Goal: Book appointment/travel/reservation

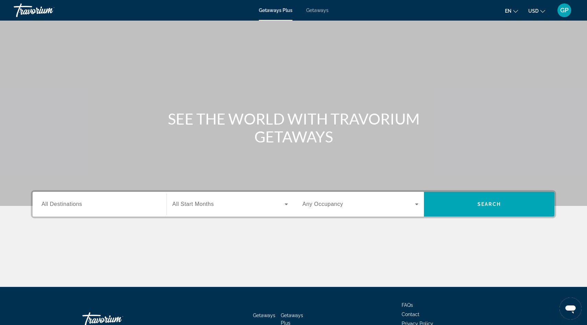
click at [76, 205] on span "All Destinations" at bounding box center [62, 204] width 41 height 6
click at [76, 205] on input "Destination All Destinations" at bounding box center [100, 205] width 116 height 8
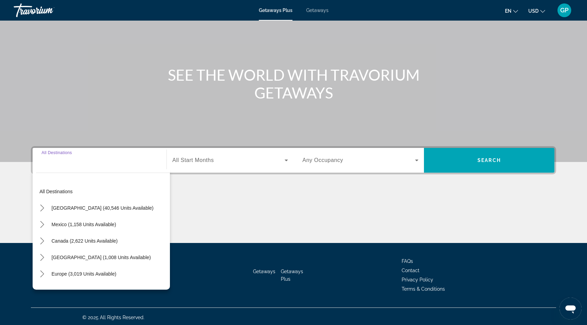
scroll to position [46, 0]
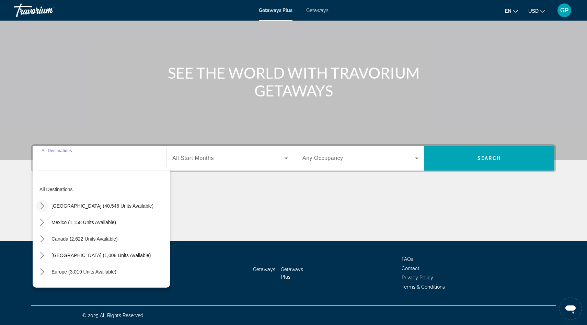
click at [42, 207] on icon "Toggle United States (40,546 units available) submenu" at bounding box center [42, 206] width 7 height 7
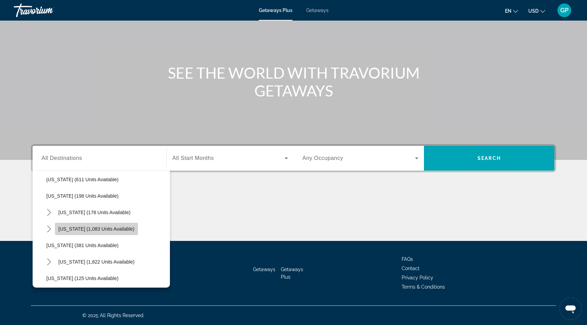
click at [83, 230] on span "[US_STATE] (1,083 units available)" at bounding box center [96, 228] width 76 height 5
type input "**********"
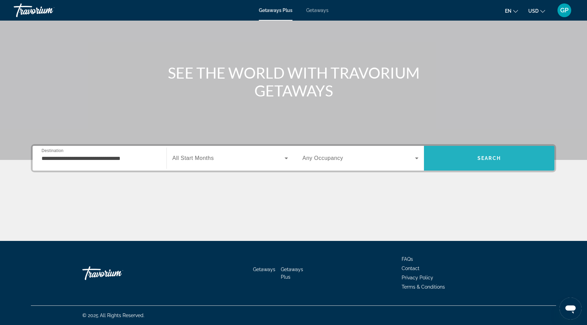
click at [458, 157] on span "Search" at bounding box center [489, 158] width 130 height 16
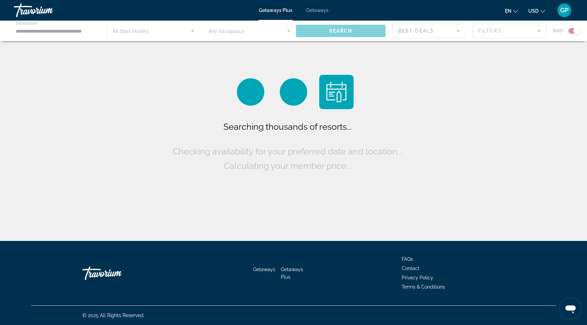
click at [288, 31] on div "Main content" at bounding box center [293, 31] width 587 height 21
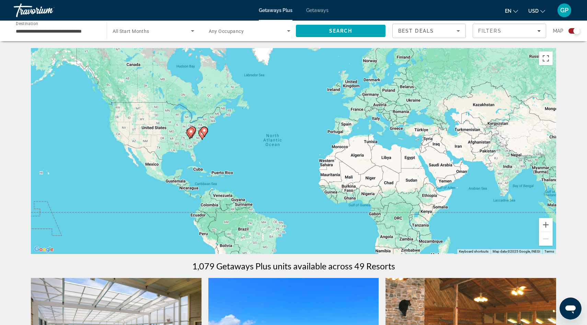
click at [288, 30] on icon "Search widget" at bounding box center [288, 31] width 3 height 2
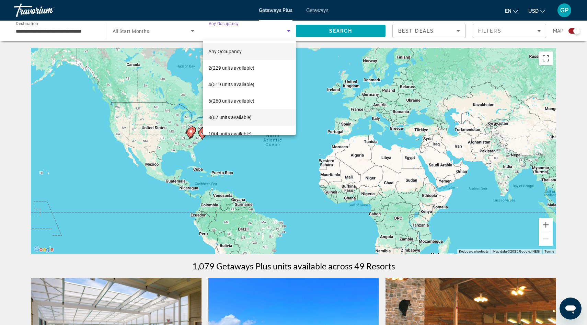
click at [243, 119] on span "8 (67 units available)" at bounding box center [229, 117] width 43 height 8
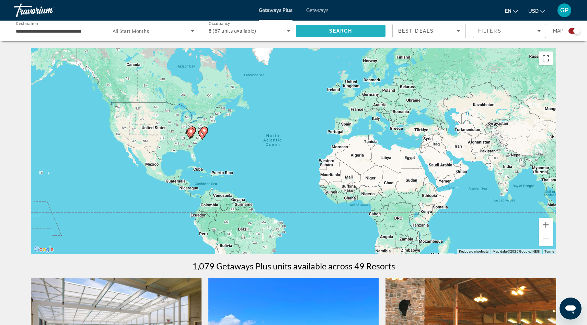
click at [363, 32] on span "Search" at bounding box center [341, 31] width 90 height 16
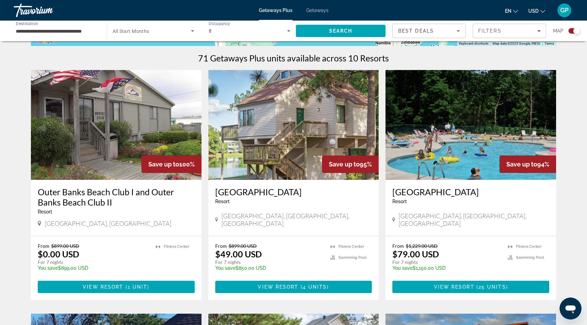
scroll to position [213, 0]
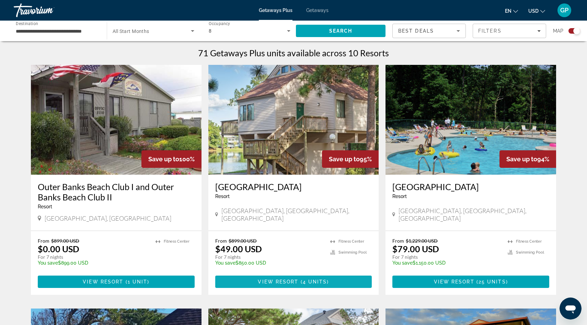
click at [295, 282] on span "View Resort" at bounding box center [278, 281] width 41 height 5
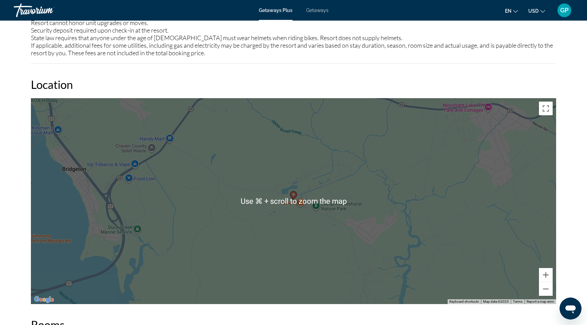
scroll to position [875, 0]
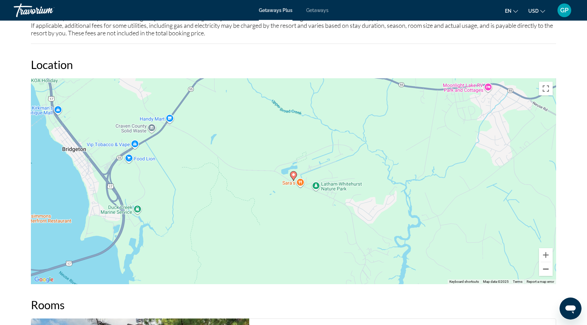
click at [547, 270] on button "Zoom out" at bounding box center [546, 269] width 14 height 14
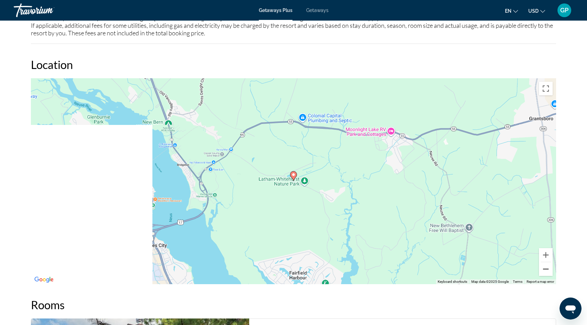
click at [547, 270] on button "Zoom out" at bounding box center [546, 269] width 14 height 14
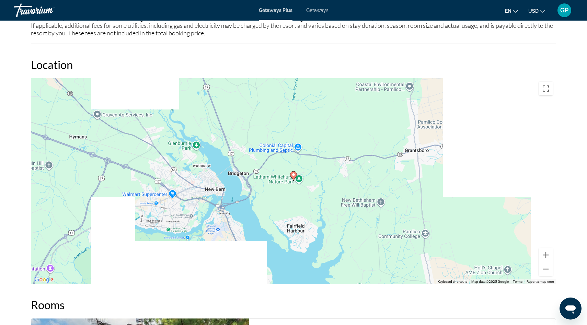
click at [547, 270] on button "Zoom out" at bounding box center [546, 269] width 14 height 14
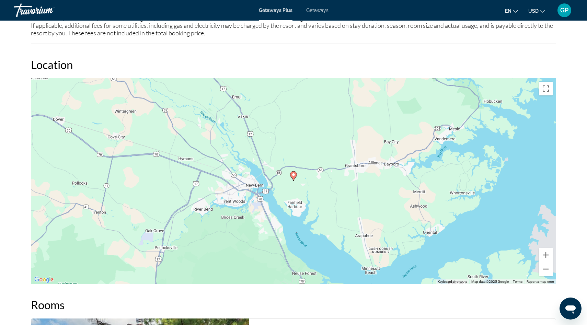
click at [545, 272] on button "Zoom out" at bounding box center [546, 269] width 14 height 14
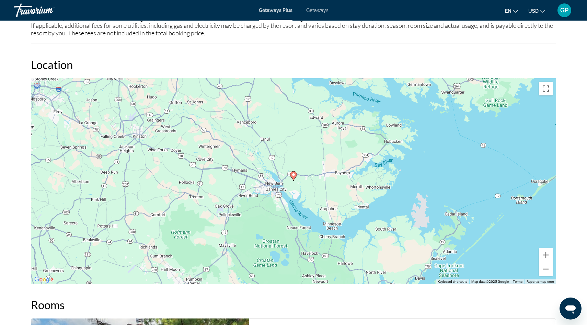
click at [545, 272] on button "Zoom out" at bounding box center [546, 269] width 14 height 14
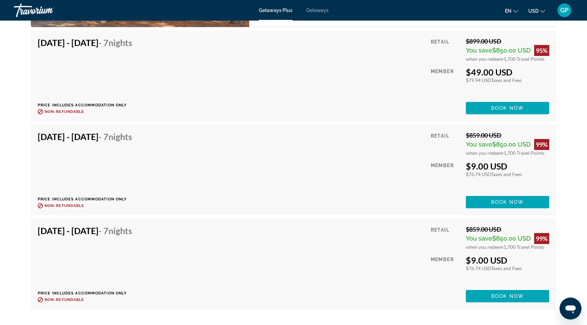
scroll to position [1340, 0]
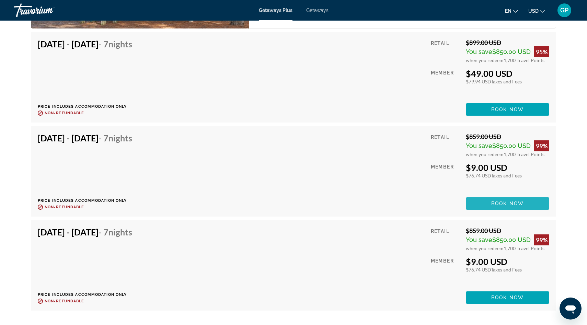
click at [507, 204] on span "Book now" at bounding box center [507, 203] width 33 height 5
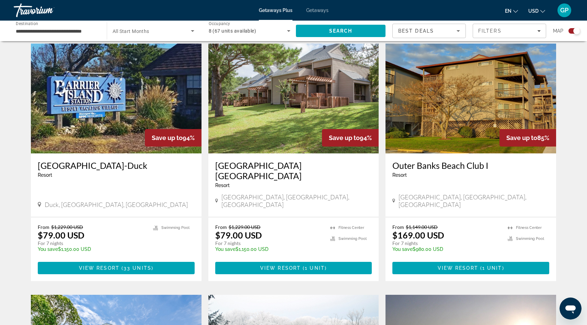
scroll to position [481, 0]
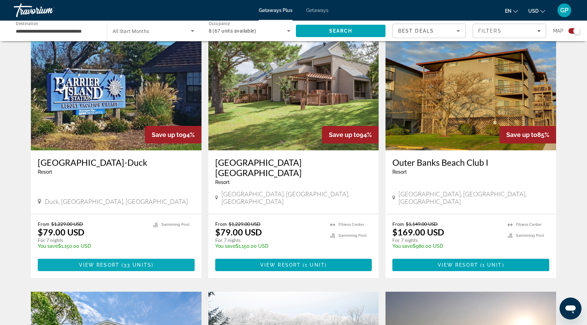
click at [116, 262] on span "View Resort" at bounding box center [99, 264] width 41 height 5
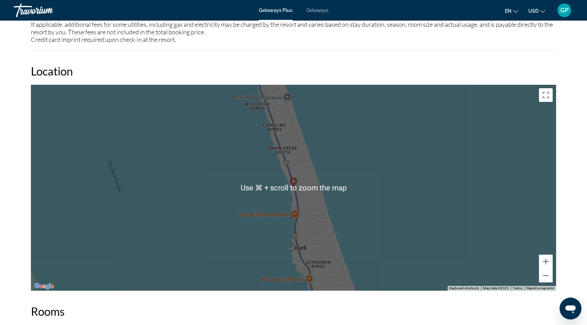
scroll to position [913, 0]
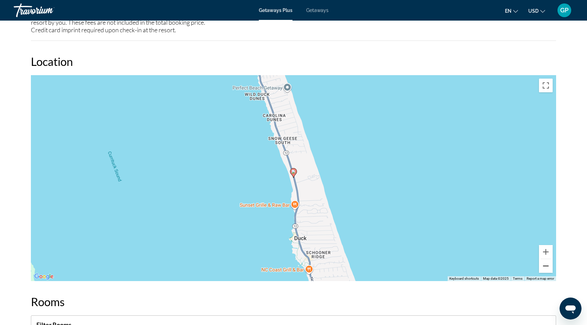
click at [548, 262] on button "Zoom out" at bounding box center [546, 266] width 14 height 14
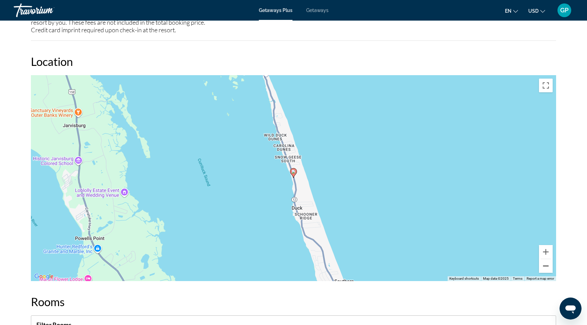
click at [548, 262] on button "Zoom out" at bounding box center [546, 266] width 14 height 14
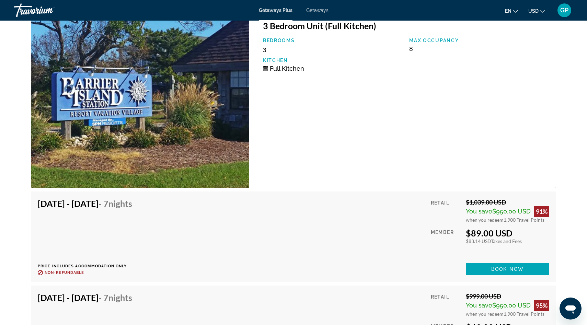
scroll to position [1264, 0]
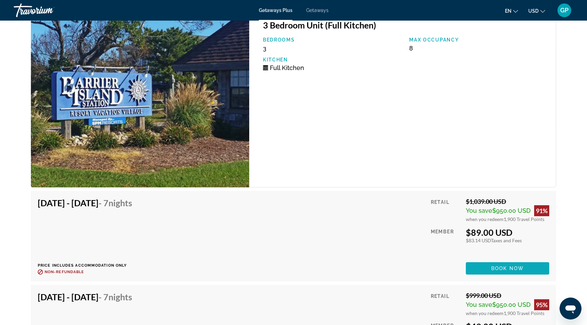
click at [500, 266] on span "Book now" at bounding box center [507, 268] width 33 height 5
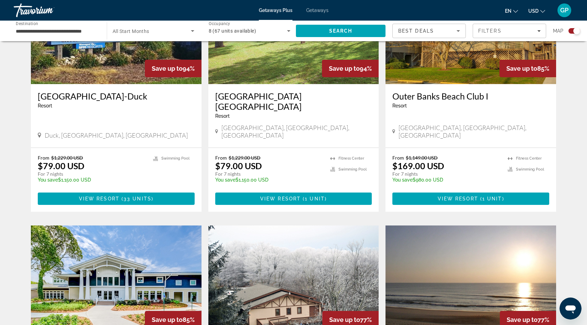
scroll to position [549, 0]
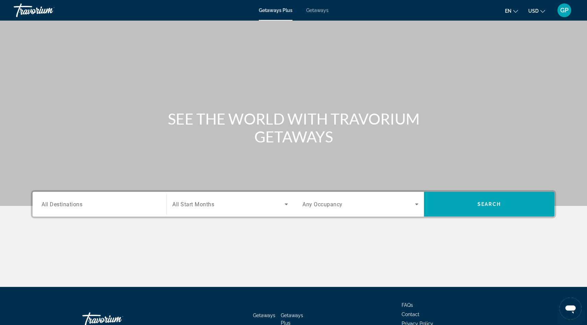
click at [49, 205] on span "All Destinations" at bounding box center [62, 204] width 41 height 7
click at [49, 205] on input "Destination All Destinations" at bounding box center [100, 205] width 116 height 8
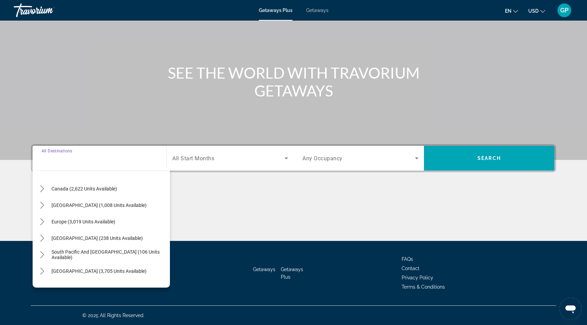
scroll to position [50, 0]
click at [41, 223] on icon "Toggle Europe (3,019 units available) submenu" at bounding box center [42, 221] width 7 height 7
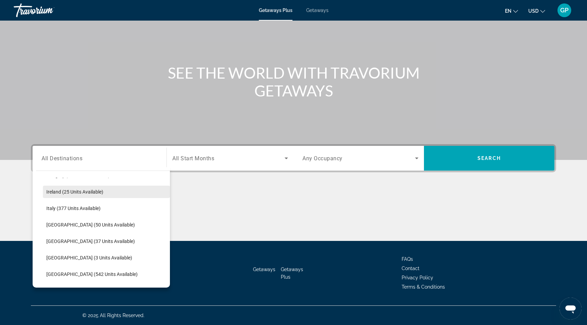
scroll to position [232, 0]
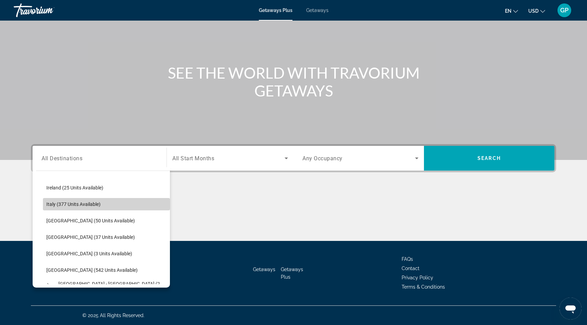
click at [70, 204] on span "Italy (377 units available)" at bounding box center [73, 204] width 54 height 5
type input "**********"
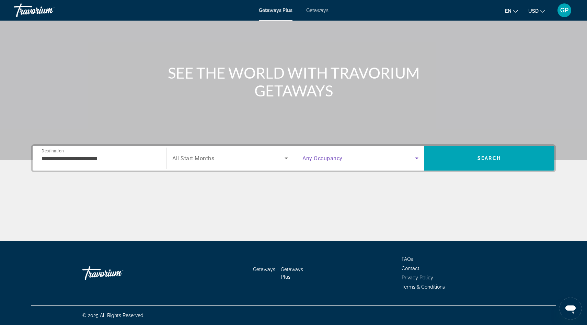
click at [415, 159] on icon "Search widget" at bounding box center [417, 158] width 8 height 8
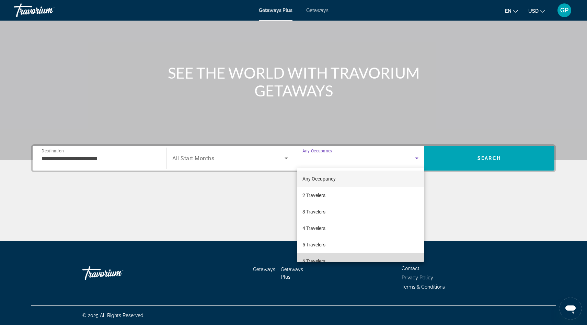
click at [337, 260] on mat-option "6 Travelers" at bounding box center [360, 261] width 127 height 16
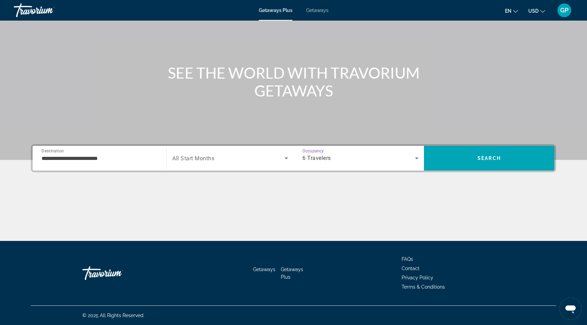
click at [418, 158] on icon "Search widget" at bounding box center [417, 158] width 8 height 8
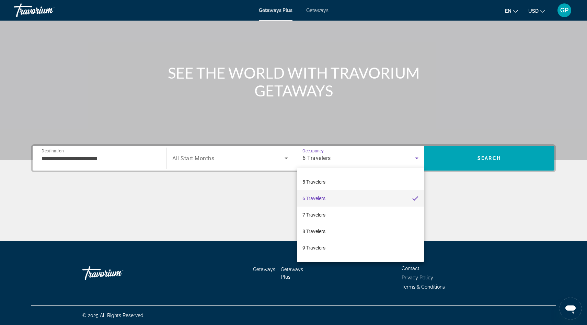
scroll to position [76, 0]
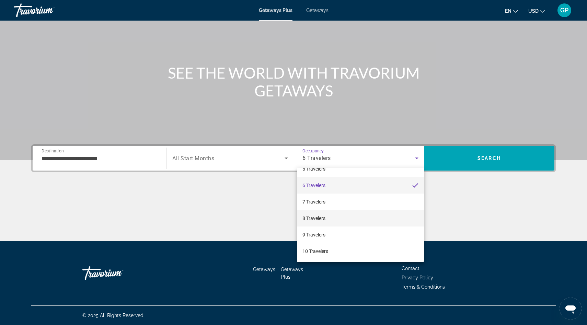
click at [325, 219] on span "8 Travelers" at bounding box center [314, 218] width 23 height 8
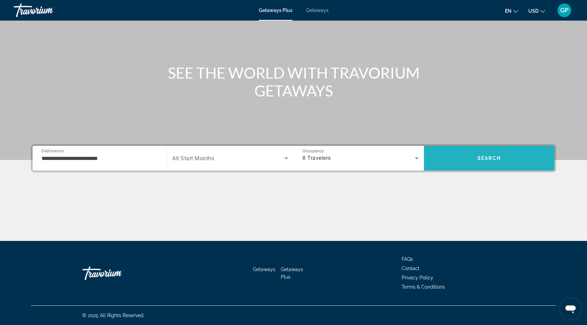
click at [489, 156] on span "Search" at bounding box center [489, 158] width 23 height 5
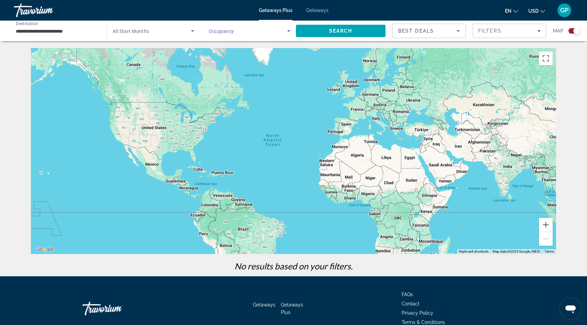
click at [289, 31] on icon "Search widget" at bounding box center [288, 31] width 3 height 2
click at [257, 54] on mat-option "Any Occupancy" at bounding box center [249, 51] width 93 height 16
click at [345, 32] on span "Search" at bounding box center [340, 30] width 23 height 5
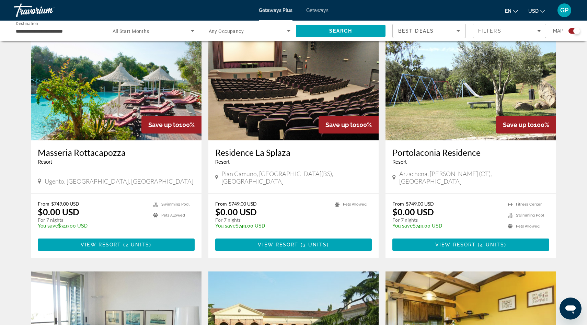
scroll to position [221, 0]
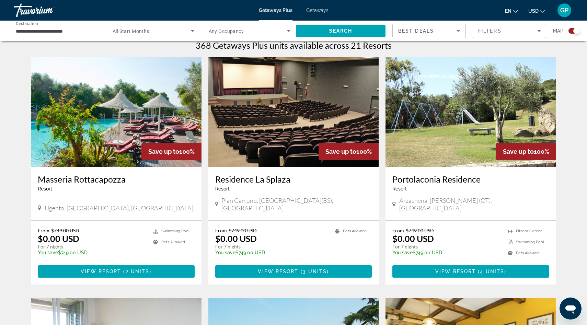
click at [571, 31] on div "Search widget" at bounding box center [575, 30] width 12 height 5
click at [571, 31] on div "Search widget" at bounding box center [572, 30] width 7 height 7
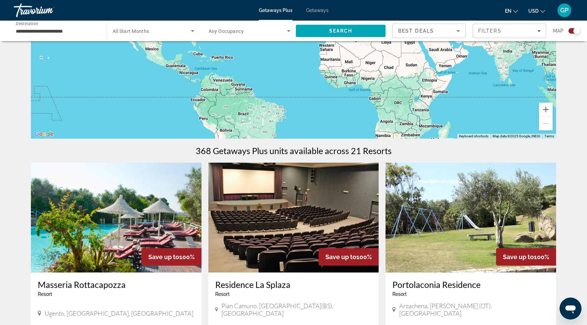
scroll to position [0, 0]
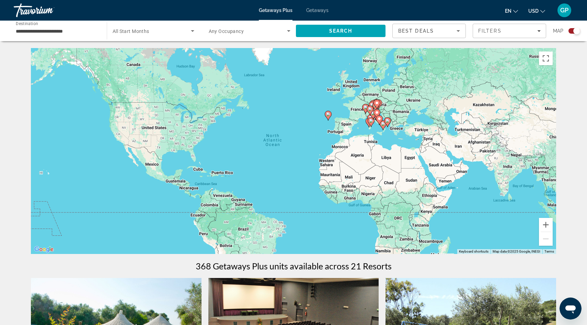
click at [374, 112] on icon "Main content" at bounding box center [377, 114] width 6 height 9
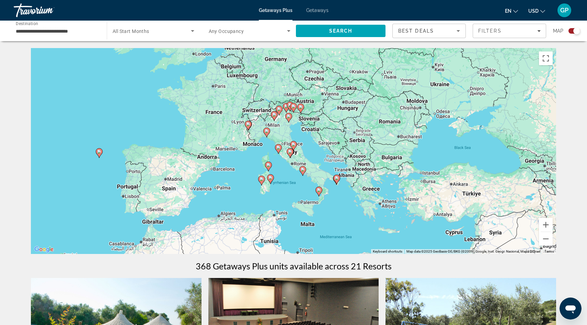
click at [294, 146] on image "Main content" at bounding box center [294, 145] width 4 height 4
type input "**********"
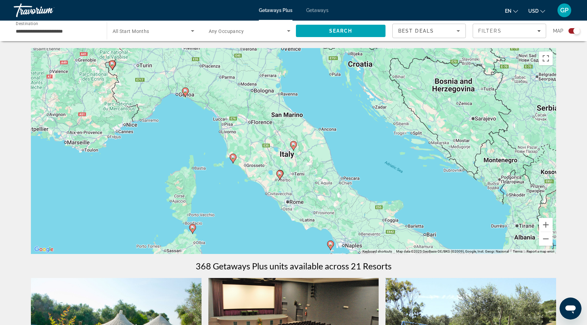
click at [294, 145] on image "Main content" at bounding box center [294, 145] width 4 height 4
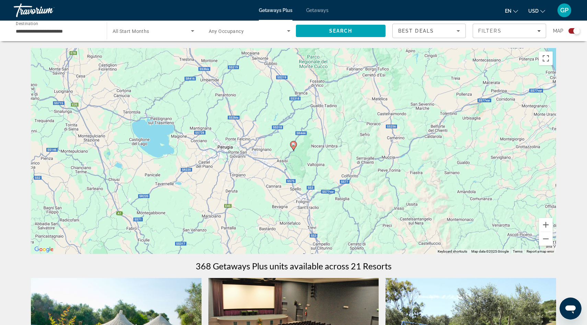
click at [294, 145] on image "Main content" at bounding box center [294, 145] width 4 height 4
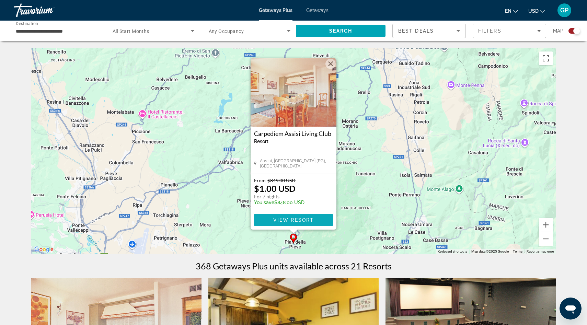
click at [292, 220] on span "View Resort" at bounding box center [293, 219] width 41 height 5
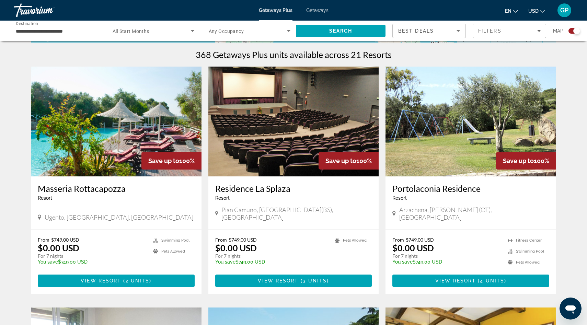
scroll to position [213, 0]
